Goal: Register for event/course

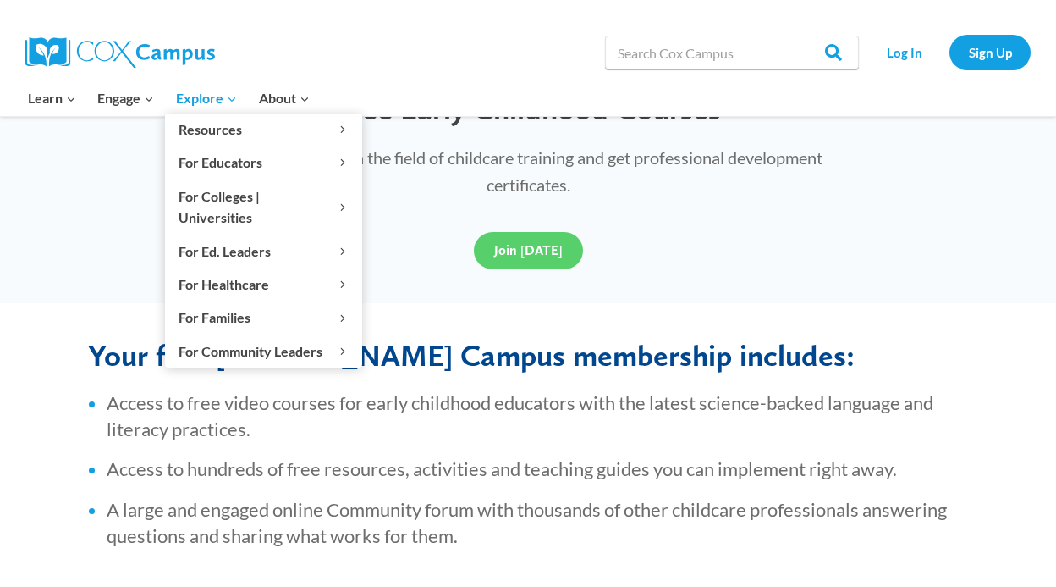
scroll to position [391, 0]
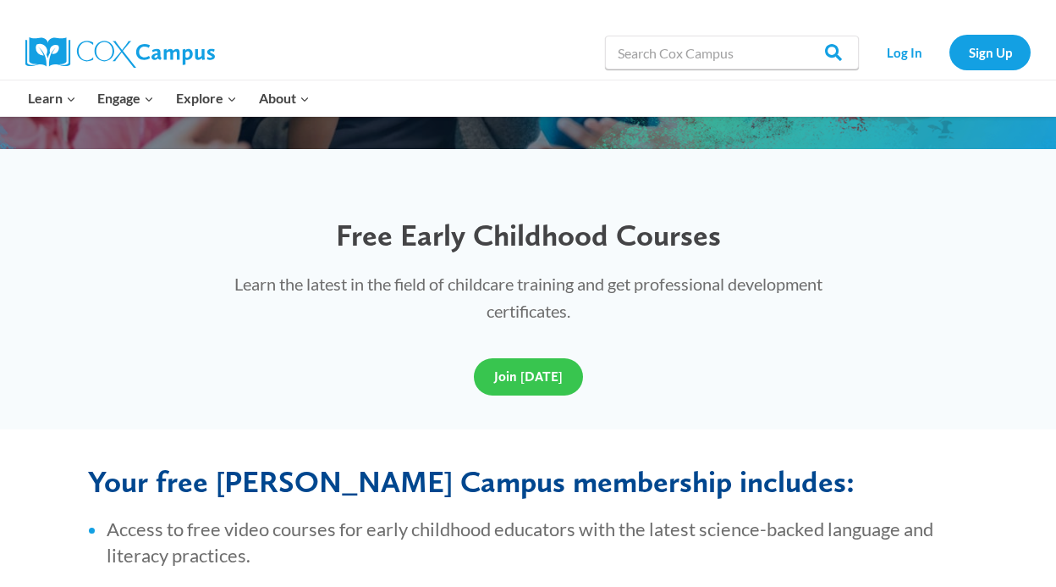
click at [515, 377] on span "Join [DATE]" at bounding box center [528, 376] width 69 height 16
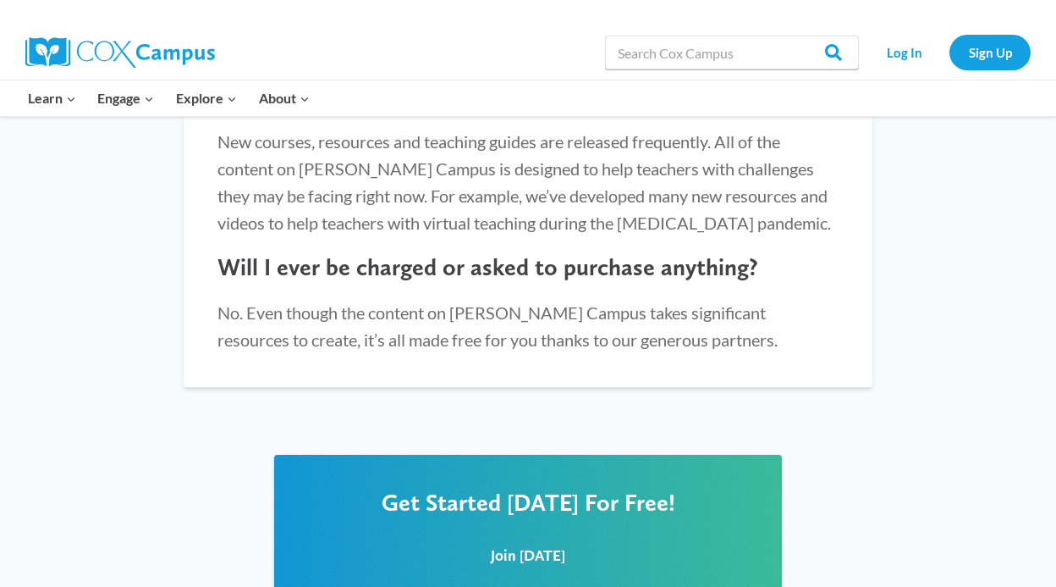
scroll to position [1879, 0]
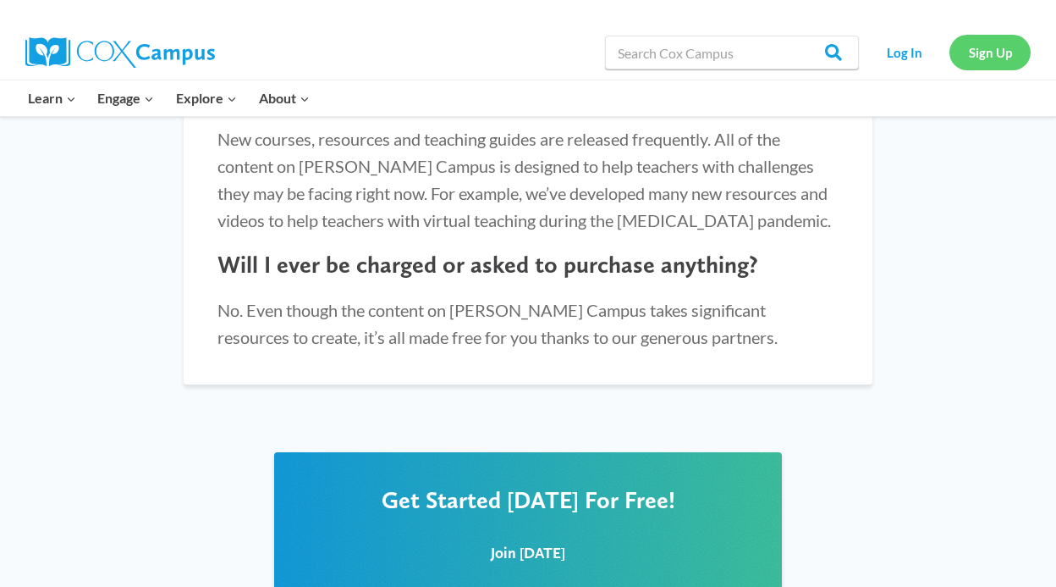
click at [990, 50] on link "Sign Up" at bounding box center [990, 52] width 81 height 35
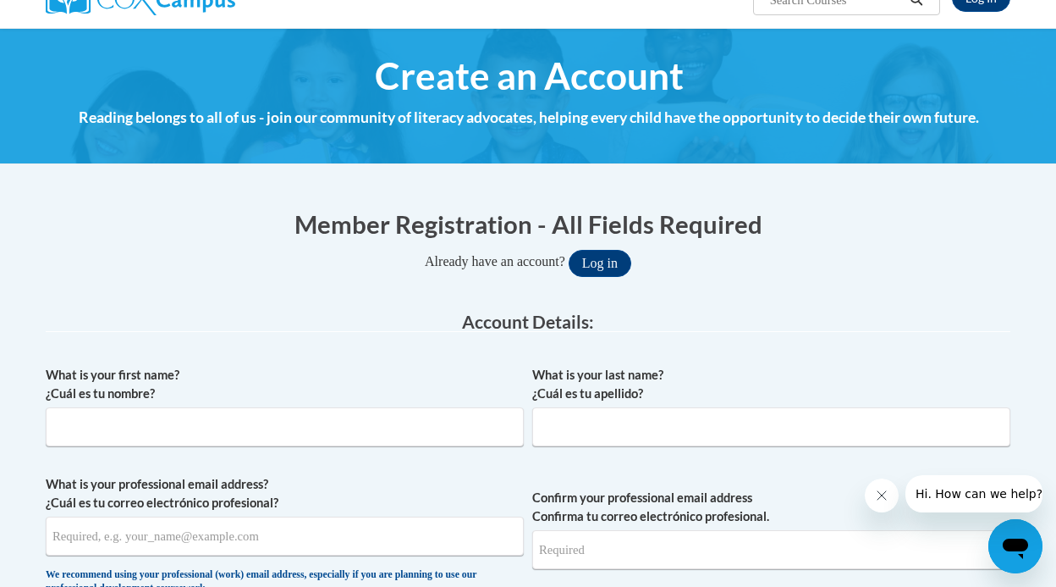
scroll to position [412, 0]
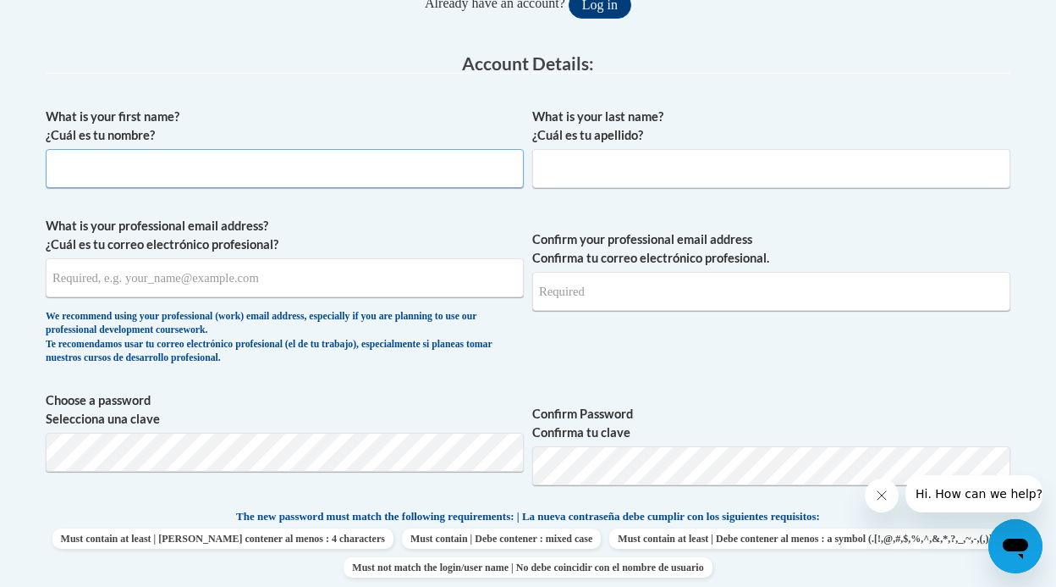
click at [221, 176] on input "What is your first name? ¿Cuál es tu nombre?" at bounding box center [285, 168] width 478 height 39
type input "Zachary"
type input "zjh1990@gmail.com"
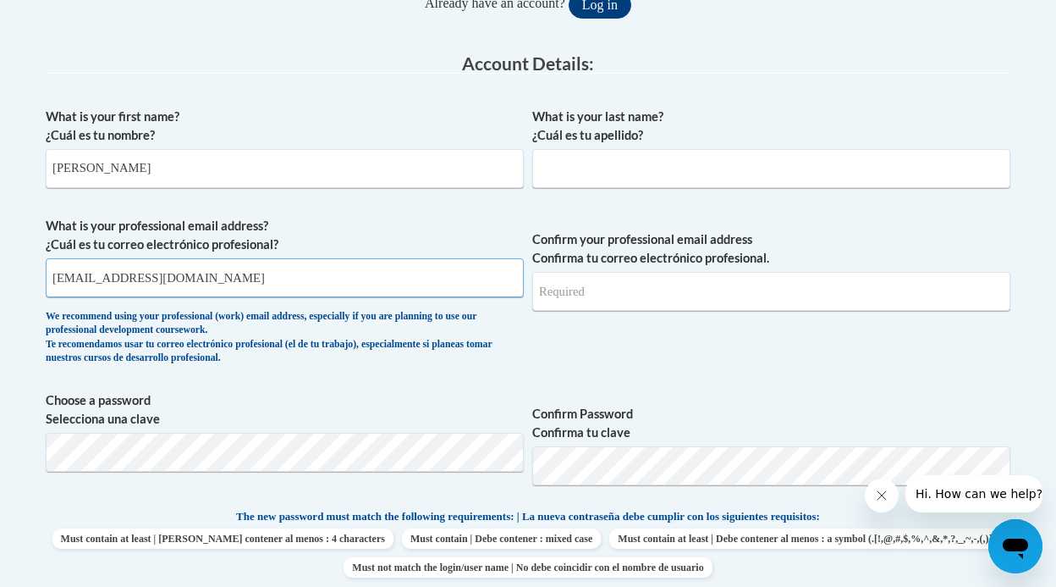
type input "zjh1990@gmail.com"
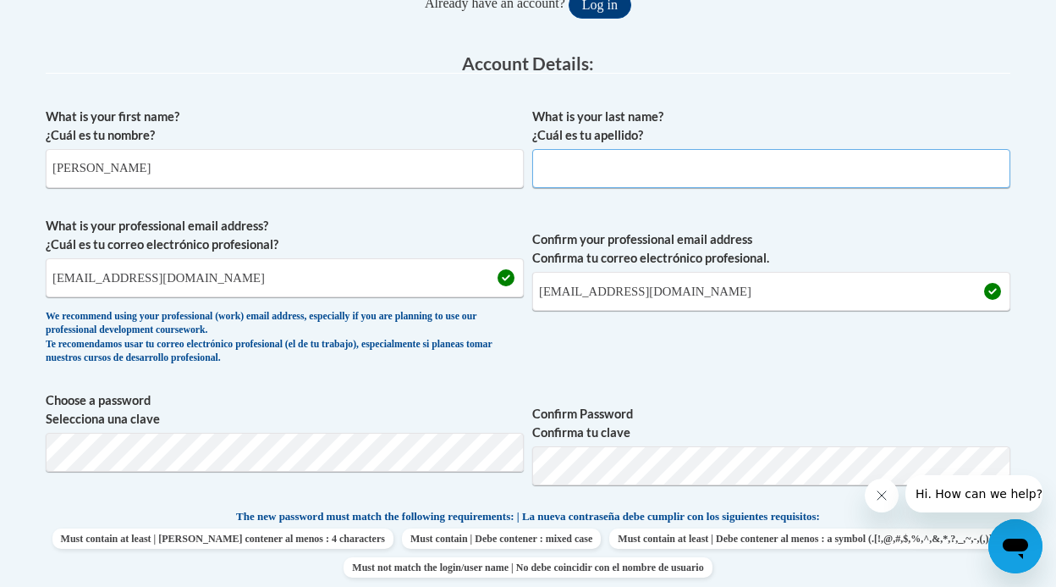
click at [577, 168] on input "What is your last name? ¿Cuál es tu apellido?" at bounding box center [771, 168] width 478 height 39
type input "Hryndej"
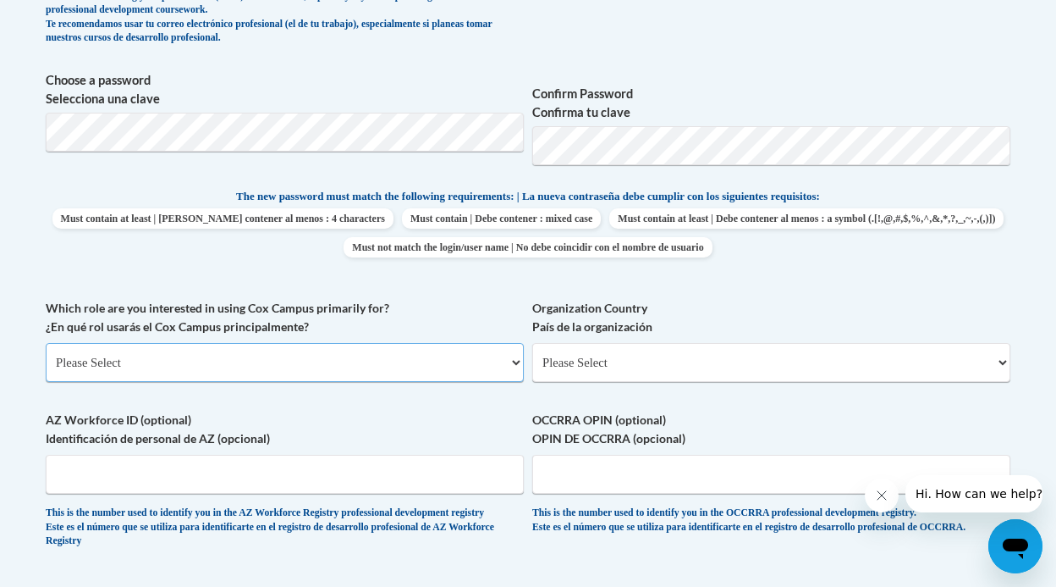
scroll to position [745, 0]
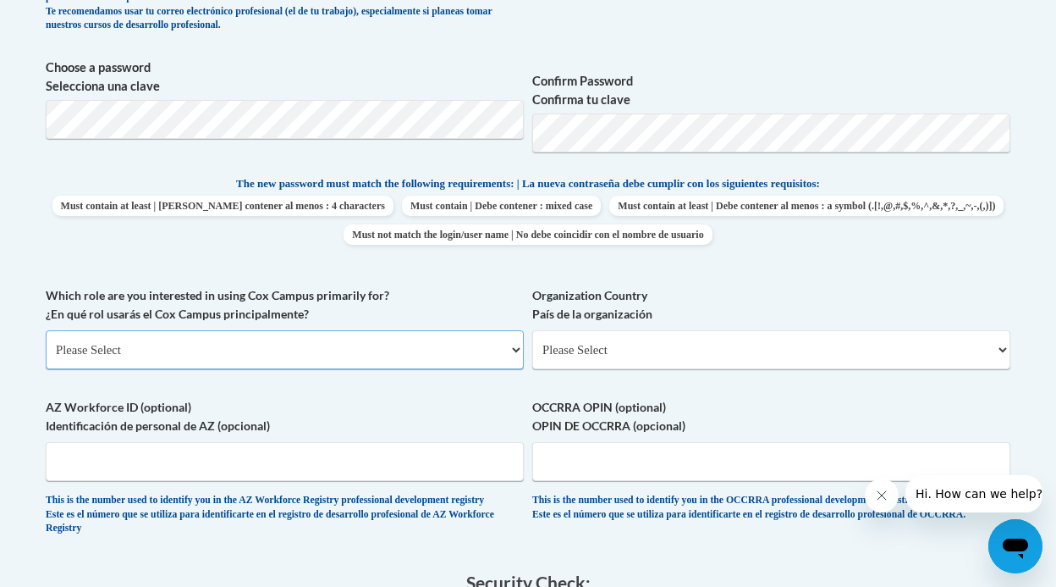
click at [497, 346] on select "Please Select College/University | Colegio/Universidad Community/Nonprofit Part…" at bounding box center [285, 349] width 478 height 39
select select "fbf2d438-af2f-41f8-98f1-81c410e29de3"
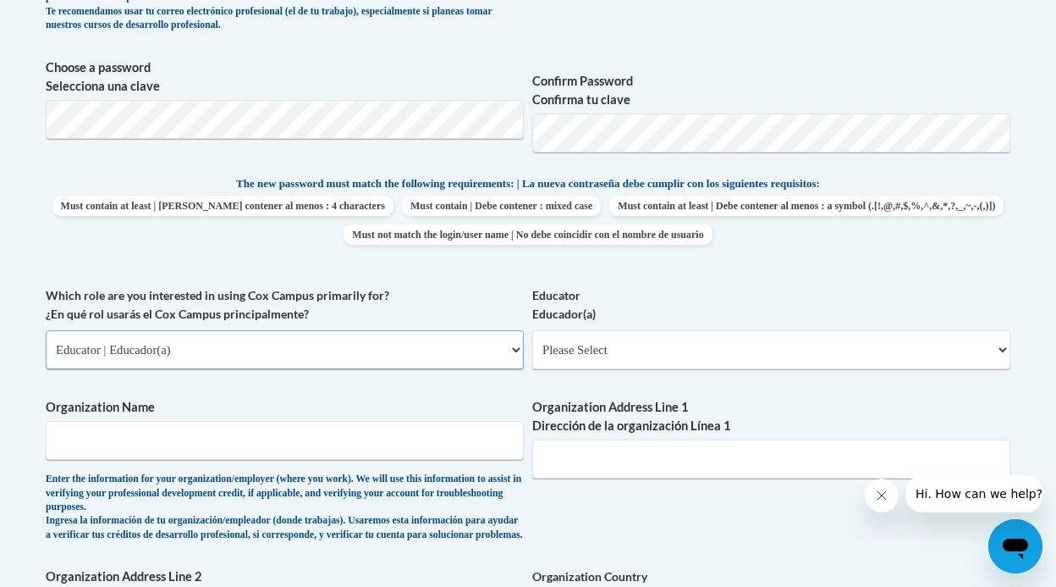
click at [432, 353] on select "Please Select College/University | Colegio/Universidad Community/Nonprofit Part…" at bounding box center [285, 349] width 478 height 39
click at [611, 353] on select "Please Select Early Learning/Daycare Teacher/Family Home Care Provider | Maestr…" at bounding box center [771, 349] width 478 height 39
select select "6732b29e-f5f4-40e4-a595-7dafd2b8fb29"
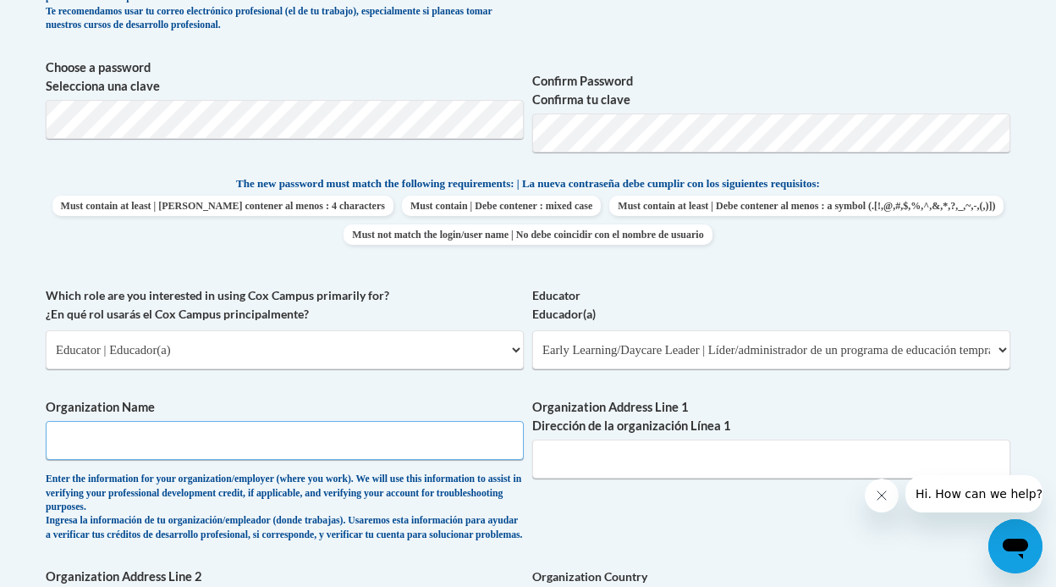
click at [207, 440] on input "Organization Name" at bounding box center [285, 440] width 478 height 39
type input "Art4Life"
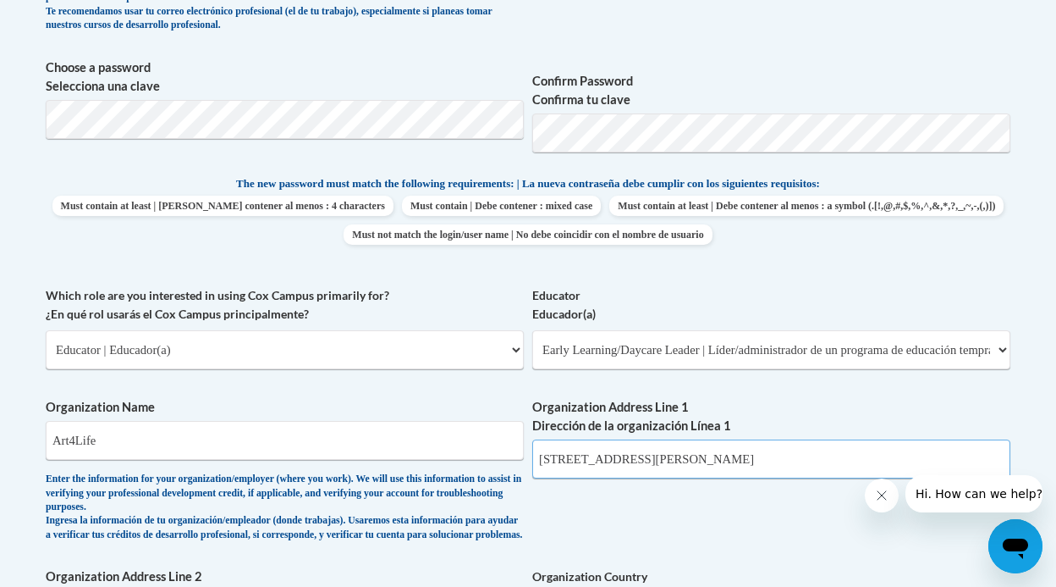
click at [559, 460] on input "3405 SW Naito Parkway" at bounding box center [771, 458] width 478 height 39
type input "3421 SE 21ST AVE"
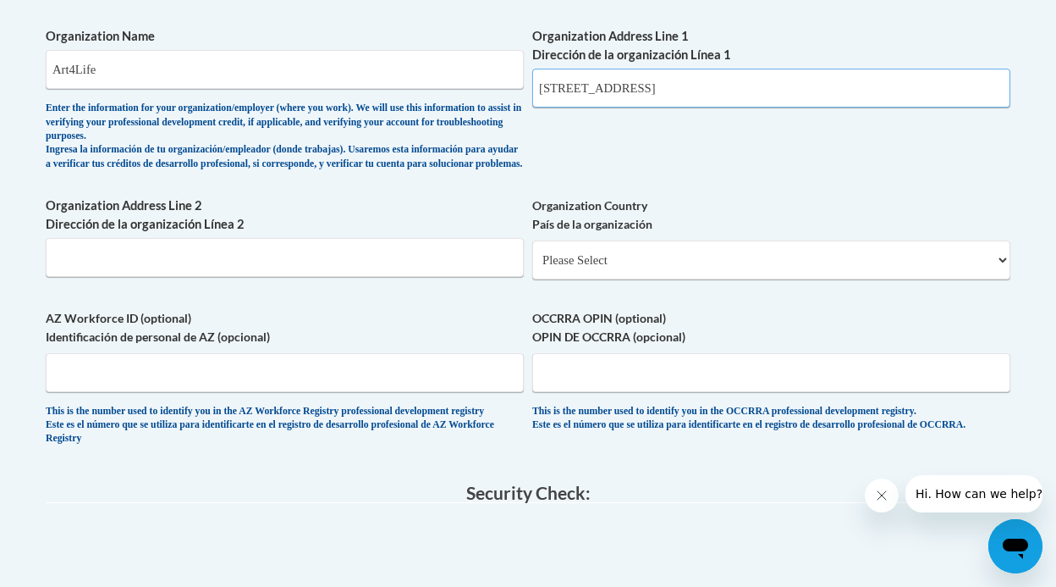
scroll to position [1117, 0]
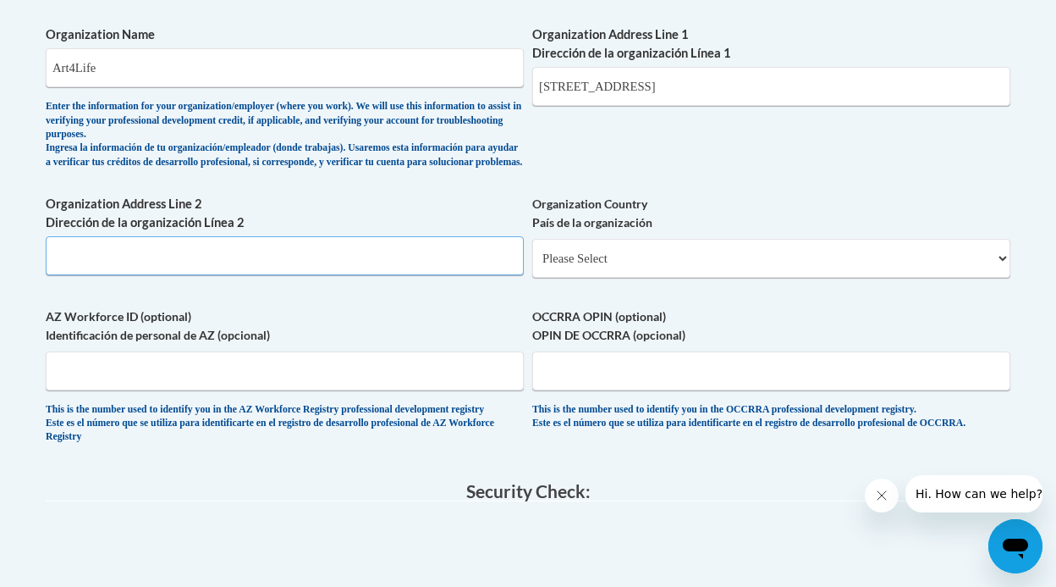
click at [300, 266] on input "Organization Address Line 2 Dirección de la organización Línea 2" at bounding box center [285, 255] width 478 height 39
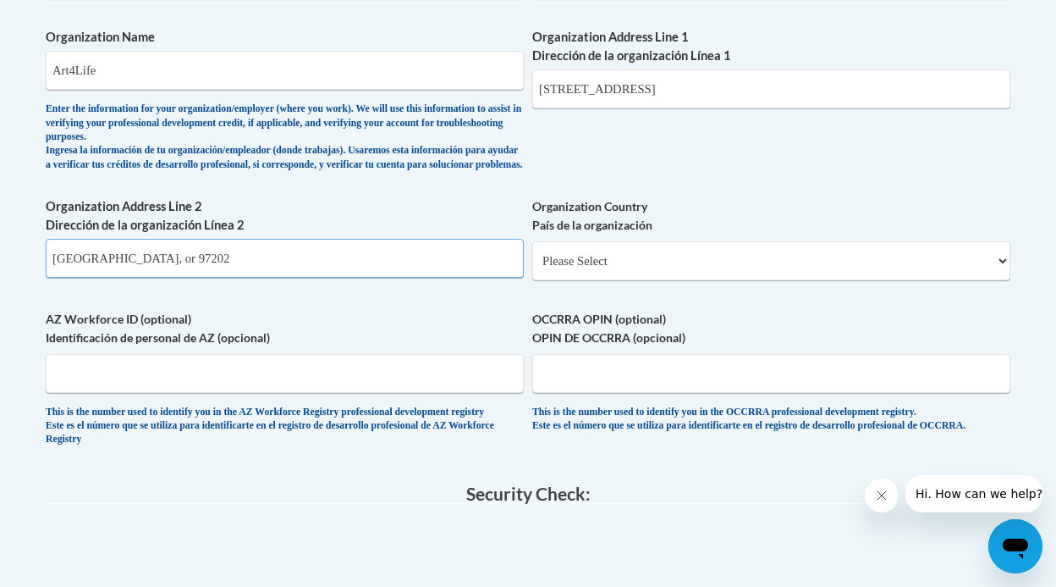
type input "portland, or 97202"
click at [620, 266] on select "Please Select United States | Estados Unidos Outside of the United States | Fue…" at bounding box center [771, 260] width 478 height 39
select select "ad49bcad-a171-4b2e-b99c-48b446064914"
select select
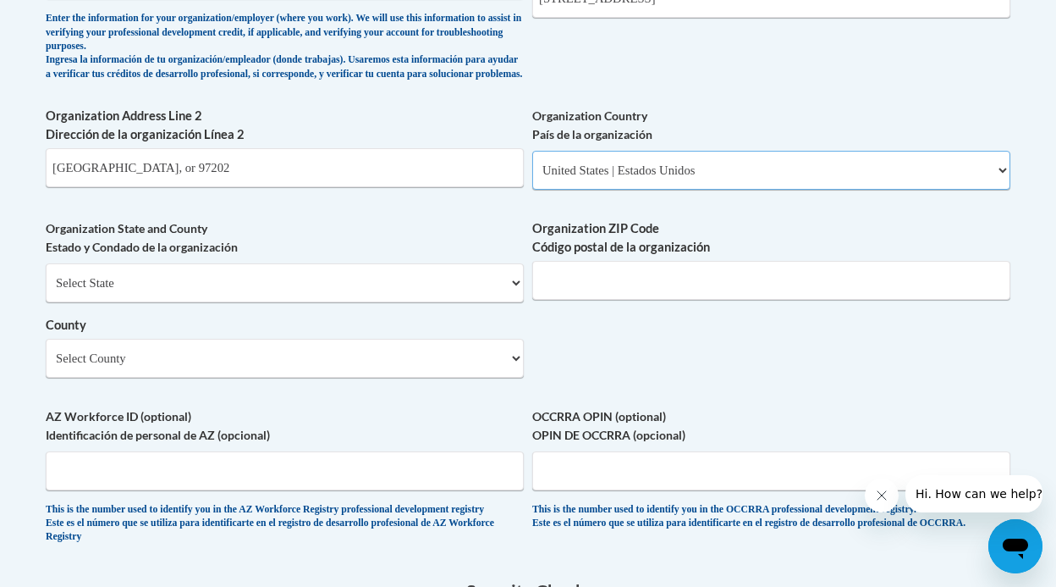
scroll to position [1217, 0]
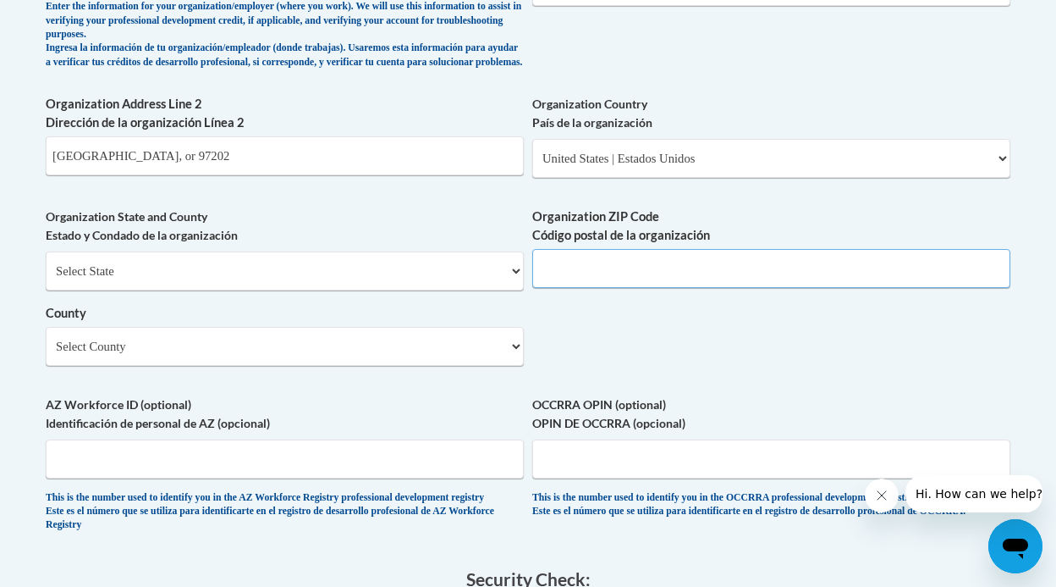
click at [583, 288] on input "Organization ZIP Code Código postal de la organización" at bounding box center [771, 268] width 478 height 39
drag, startPoint x: 227, startPoint y: 171, endPoint x: 5, endPoint y: 165, distance: 221.8
click at [5, 165] on body "This site uses cookies to help improve your learning experience. By continuing …" at bounding box center [528, 49] width 1056 height 2532
click at [620, 274] on input "Organization ZIP Code Código postal de la organización" at bounding box center [771, 268] width 478 height 39
type input "97202"
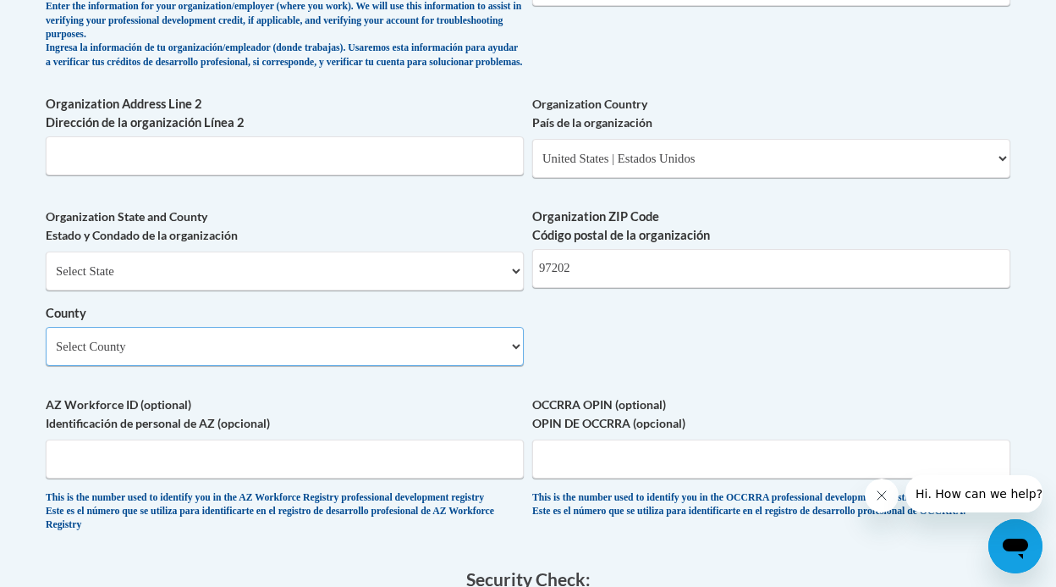
click at [393, 366] on select "Select County Baker Benton Clackamas Clatsop Columbia Coos Crook Curry Deschute…" at bounding box center [285, 346] width 478 height 39
select select "Multnomah"
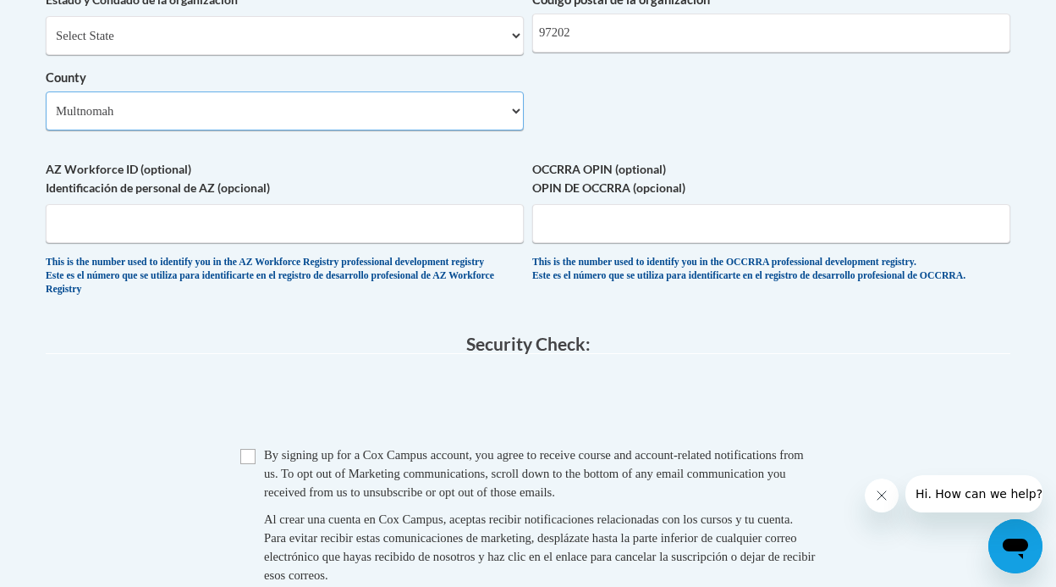
scroll to position [1475, 0]
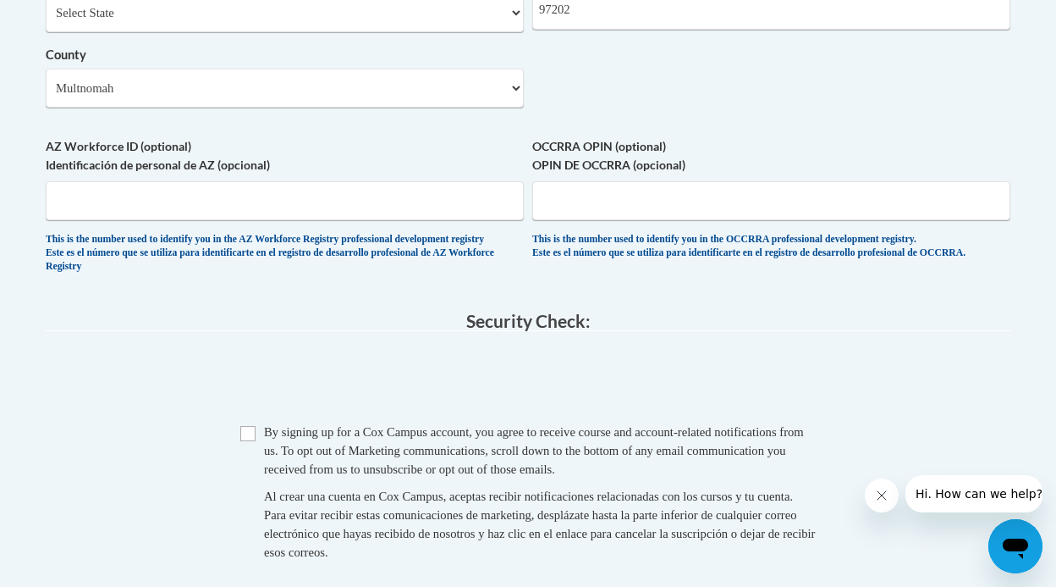
click at [259, 453] on span "Checkbox By signing up for a Cox Campus account, you agree to receive course an…" at bounding box center [528, 500] width 576 height 156
click at [254, 441] on input "Checkbox" at bounding box center [247, 433] width 15 height 15
checkbox input "true"
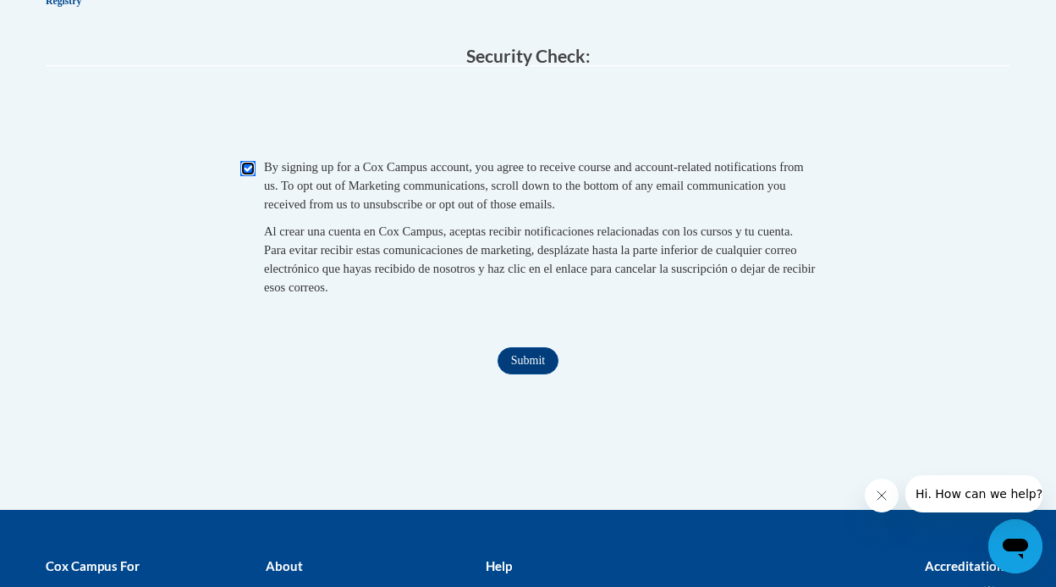
scroll to position [1871, 0]
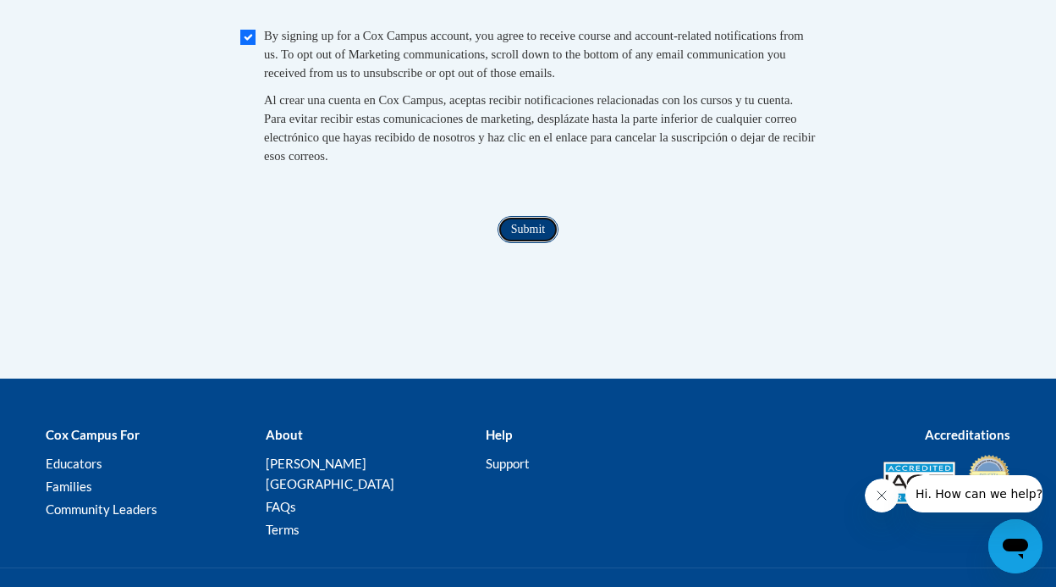
click at [533, 243] on input "Submit" at bounding box center [528, 229] width 61 height 27
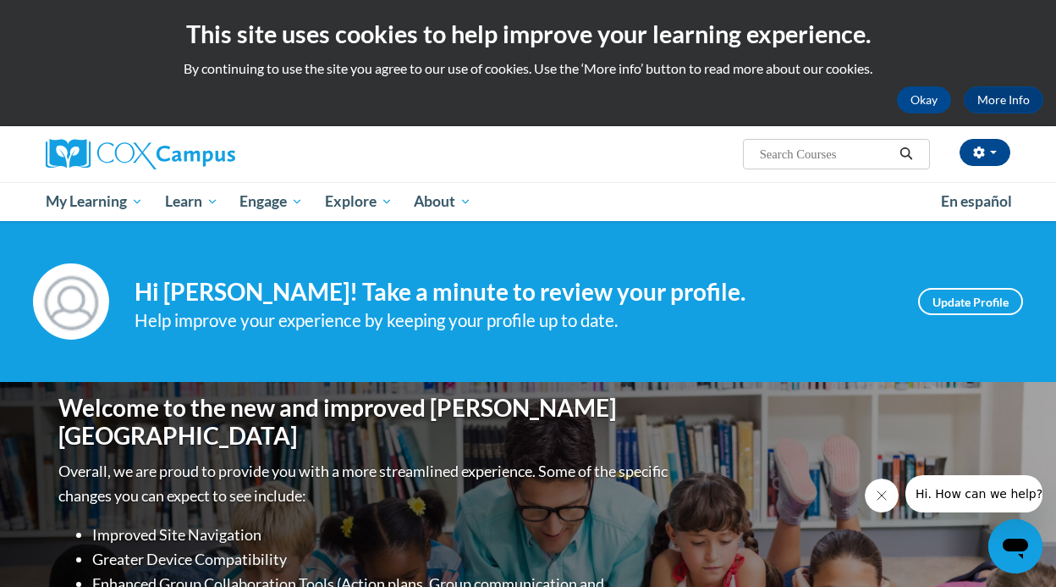
click at [831, 157] on input "Search..." at bounding box center [825, 154] width 135 height 20
type input "music"
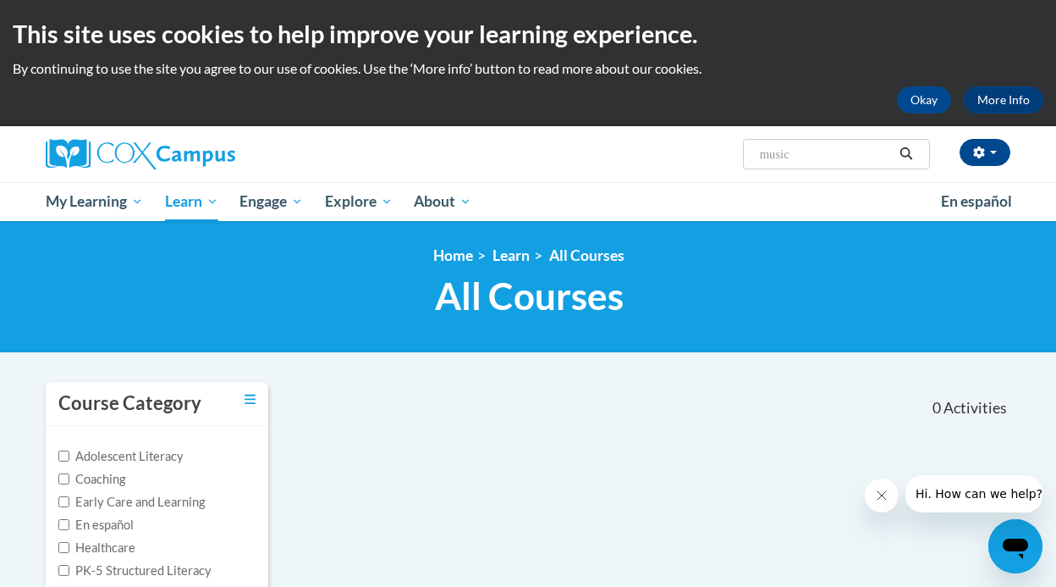
click at [785, 153] on input "music" at bounding box center [825, 154] width 135 height 20
type input "dance"
click at [775, 153] on input "dance" at bounding box center [825, 154] width 135 height 20
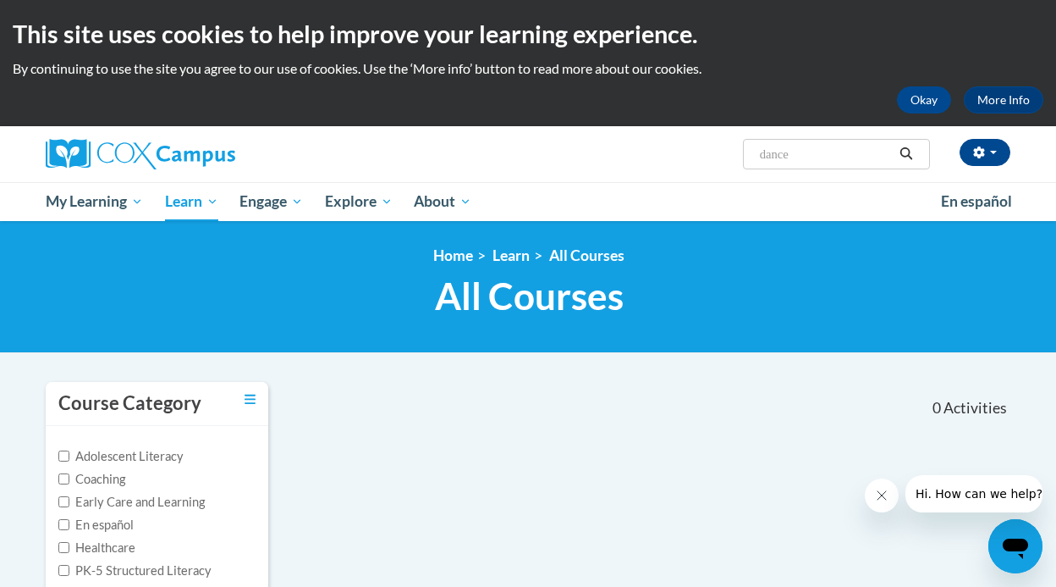
click at [775, 153] on input "dance" at bounding box center [825, 154] width 135 height 20
type input "art"
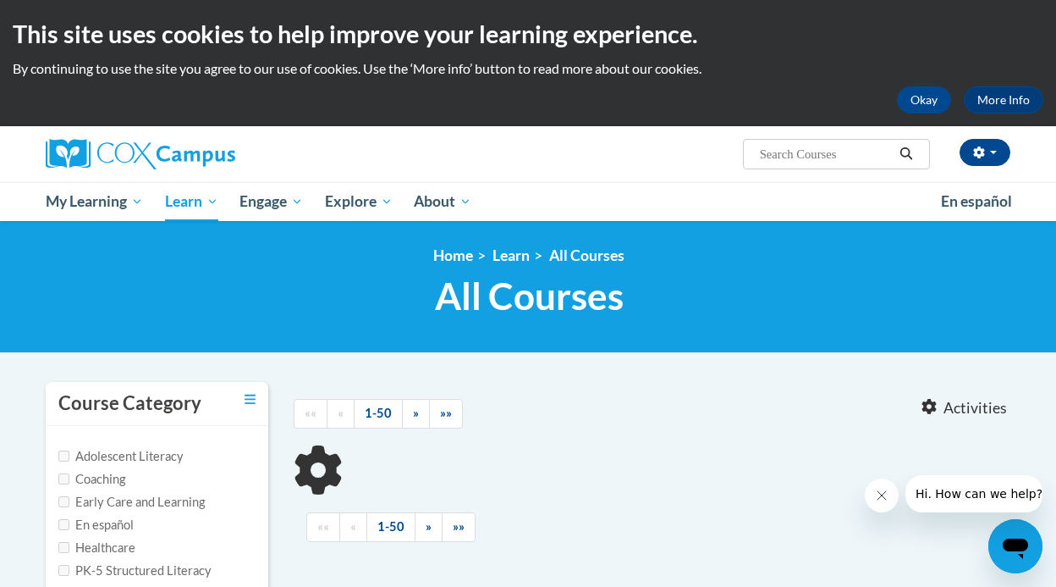
type input "art"
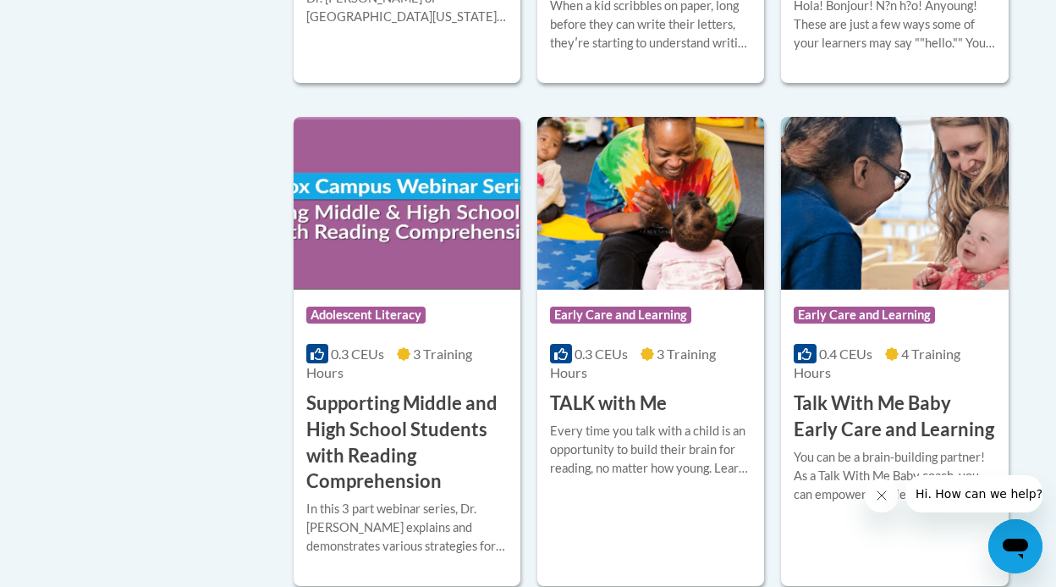
scroll to position [1723, 0]
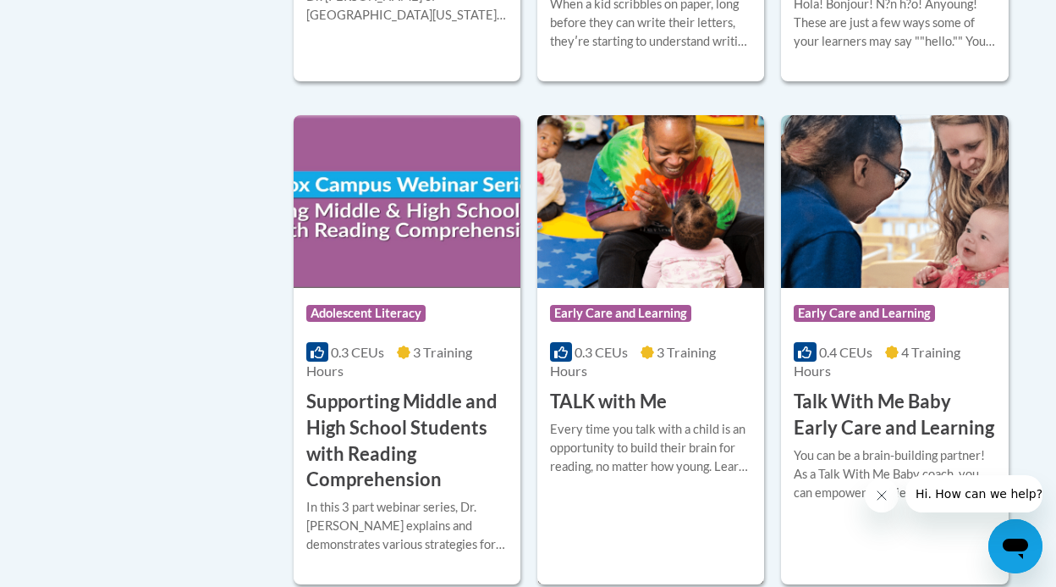
click at [596, 399] on h3 "TALK with Me" at bounding box center [608, 401] width 117 height 26
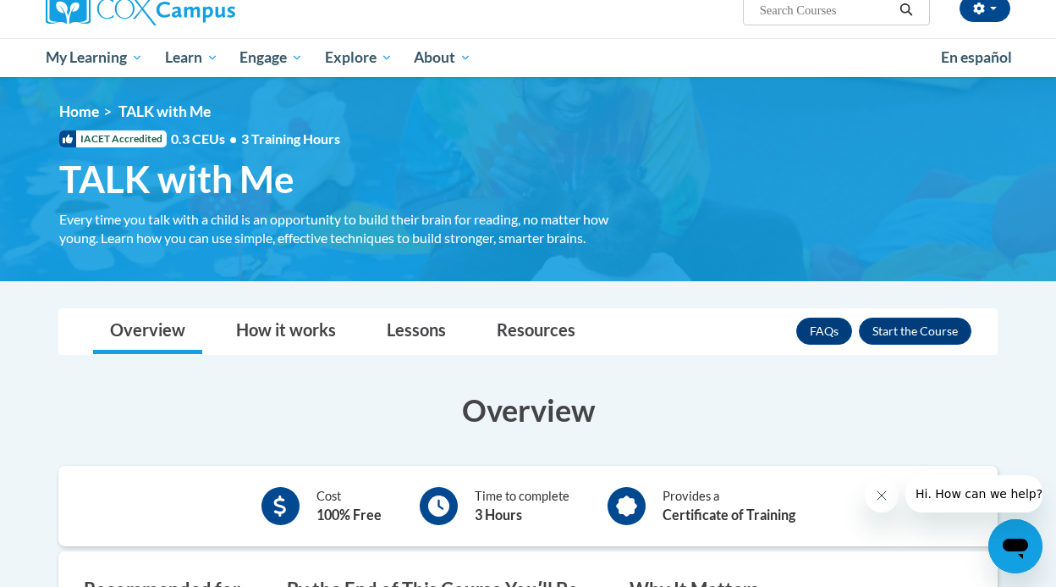
scroll to position [143, 0]
